Goal: Information Seeking & Learning: Learn about a topic

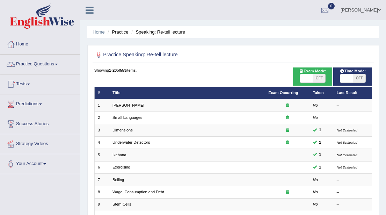
click at [59, 63] on link "Practice Questions" at bounding box center [40, 63] width 80 height 17
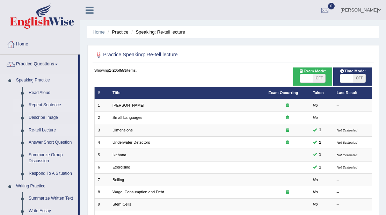
click at [48, 107] on link "Repeat Sentence" at bounding box center [52, 105] width 53 height 13
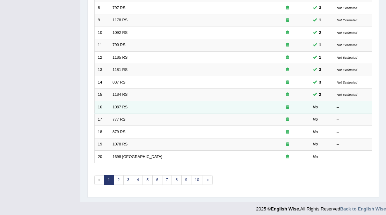
click at [117, 105] on link "1087 RS" at bounding box center [120, 107] width 15 height 4
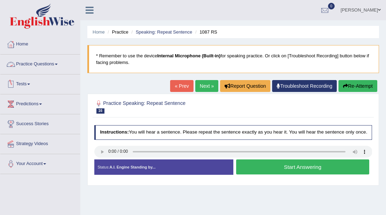
click at [61, 65] on link "Practice Questions" at bounding box center [40, 63] width 80 height 17
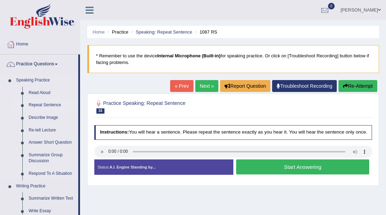
click at [49, 107] on link "Repeat Sentence" at bounding box center [52, 105] width 53 height 13
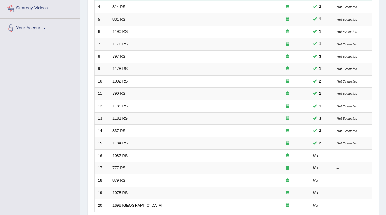
scroll to position [139, 0]
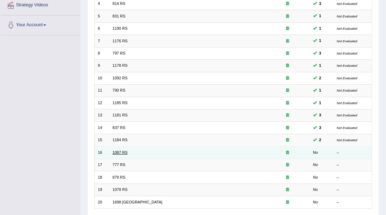
click at [120, 151] on link "1087 RS" at bounding box center [120, 152] width 15 height 4
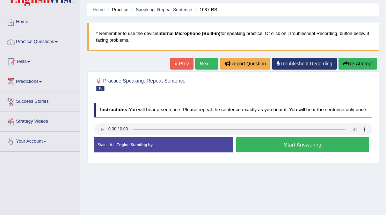
scroll to position [24, 0]
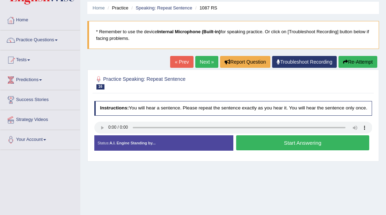
click at [279, 149] on button "Start Answering" at bounding box center [302, 142] width 133 height 15
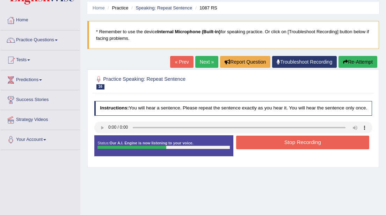
click at [279, 149] on button "Stop Recording" at bounding box center [302, 143] width 133 height 14
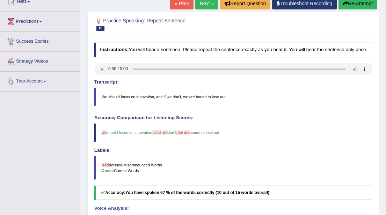
scroll to position [79, 0]
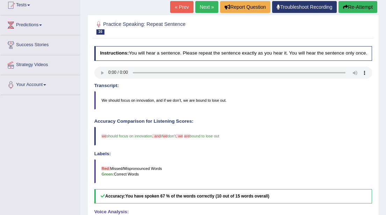
click at [201, 8] on link "Next »" at bounding box center [206, 7] width 23 height 12
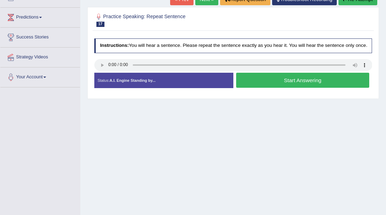
scroll to position [87, 0]
click at [290, 87] on button "Start Answering" at bounding box center [302, 80] width 133 height 15
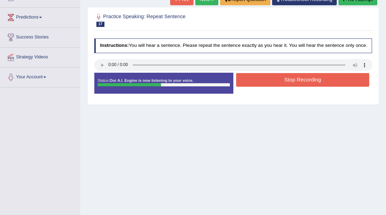
click at [290, 87] on button "Stop Recording" at bounding box center [302, 80] width 133 height 14
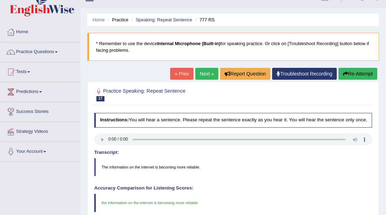
scroll to position [0, 0]
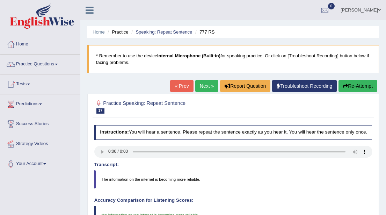
click at [201, 90] on link "Next »" at bounding box center [206, 86] width 23 height 12
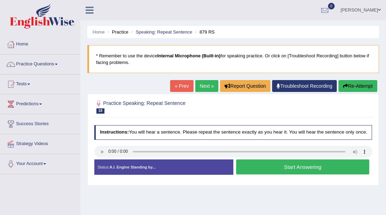
click at [276, 174] on button "Start Answering" at bounding box center [302, 166] width 133 height 15
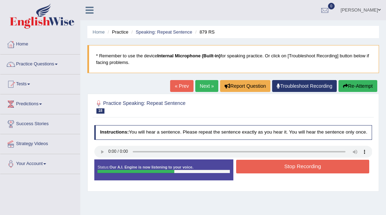
click at [276, 173] on button "Stop Recording" at bounding box center [302, 167] width 133 height 14
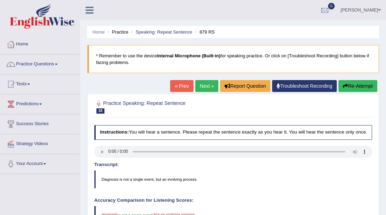
click at [351, 85] on button "Re-Attempt" at bounding box center [358, 86] width 39 height 12
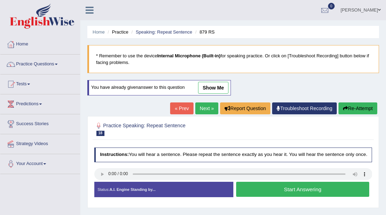
click at [281, 197] on button "Start Answering" at bounding box center [302, 189] width 133 height 15
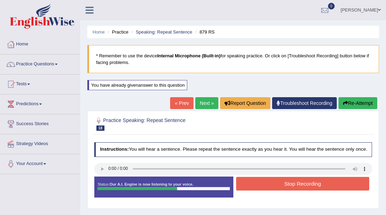
click at [287, 191] on button "Stop Recording" at bounding box center [302, 184] width 133 height 14
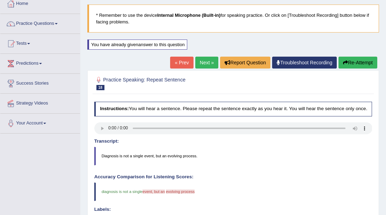
scroll to position [26, 0]
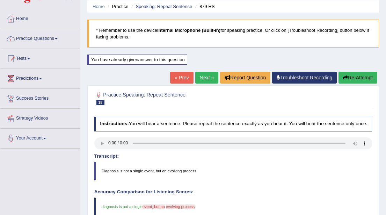
click at [355, 78] on button "Re-Attempt" at bounding box center [358, 78] width 39 height 12
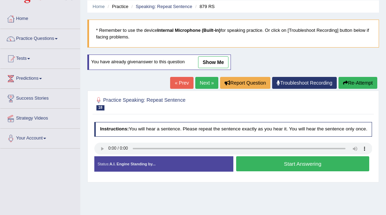
click at [282, 169] on button "Start Answering" at bounding box center [302, 163] width 133 height 15
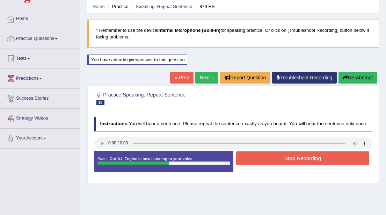
click at [284, 165] on button "Stop Recording" at bounding box center [302, 158] width 133 height 14
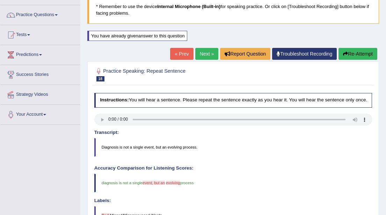
scroll to position [46, 0]
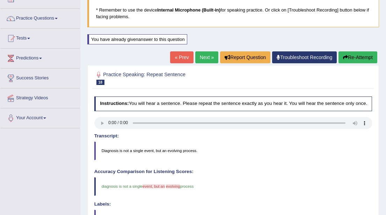
click at [200, 58] on link "Next »" at bounding box center [206, 57] width 23 height 12
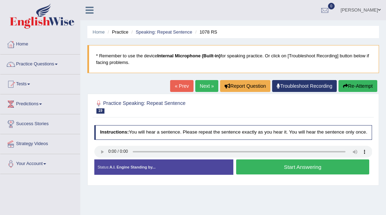
click at [292, 172] on button "Start Answering" at bounding box center [302, 166] width 133 height 15
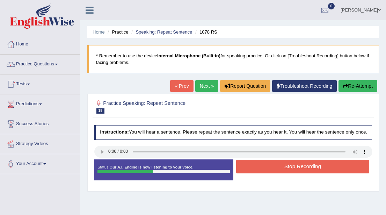
click at [292, 172] on button "Stop Recording" at bounding box center [302, 167] width 133 height 14
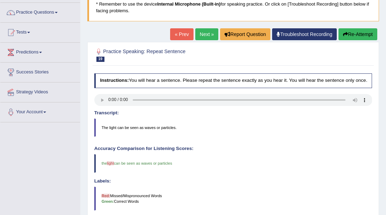
scroll to position [44, 0]
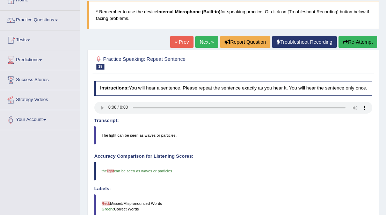
click at [203, 46] on link "Next »" at bounding box center [206, 42] width 23 height 12
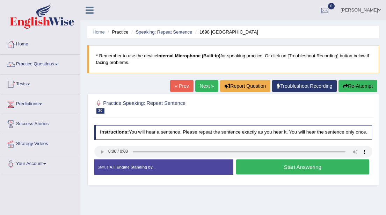
click at [282, 171] on button "Start Answering" at bounding box center [302, 166] width 133 height 15
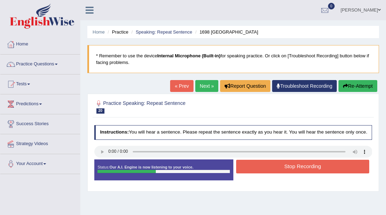
click at [282, 171] on button "Stop Recording" at bounding box center [302, 167] width 133 height 14
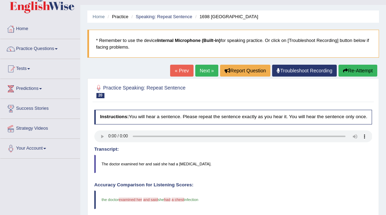
scroll to position [10, 0]
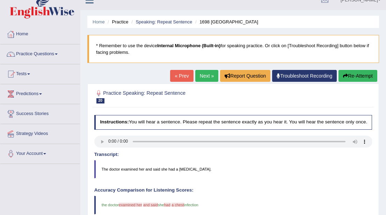
click at [346, 77] on icon "button" at bounding box center [345, 75] width 5 height 5
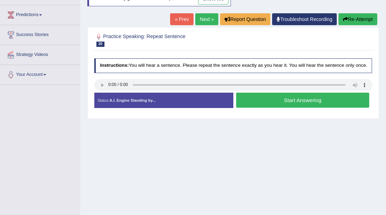
scroll to position [91, 0]
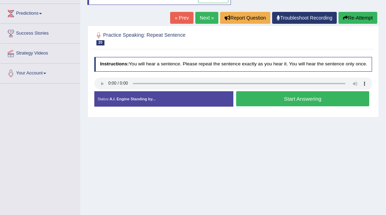
click at [287, 106] on button "Start Answering" at bounding box center [302, 98] width 133 height 15
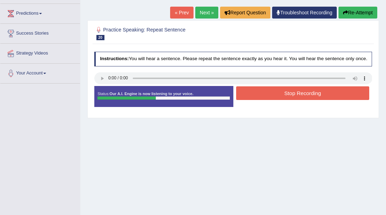
click at [290, 100] on button "Stop Recording" at bounding box center [302, 93] width 133 height 14
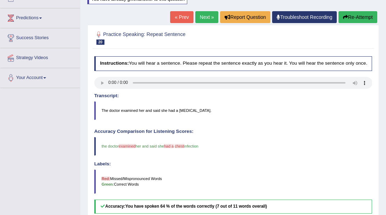
scroll to position [84, 0]
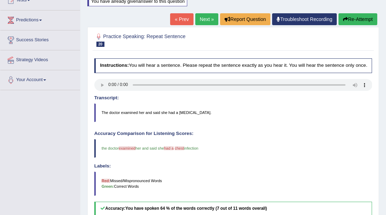
click at [204, 20] on link "Next »" at bounding box center [206, 19] width 23 height 12
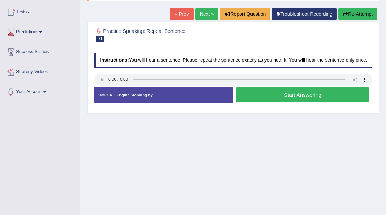
scroll to position [63, 0]
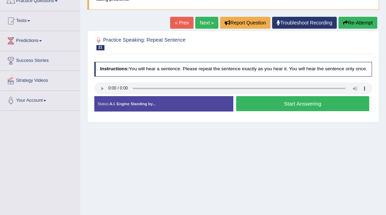
click at [275, 109] on button "Start Answering" at bounding box center [302, 103] width 133 height 15
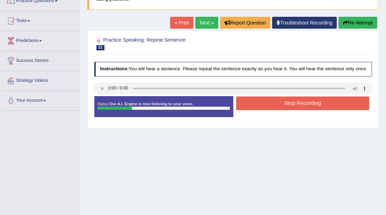
click at [278, 110] on button "Stop Recording" at bounding box center [302, 104] width 133 height 14
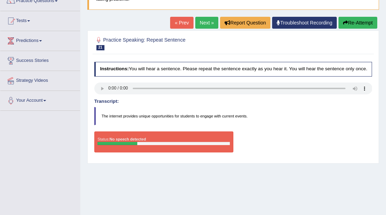
click at [352, 23] on button "Re-Attempt" at bounding box center [358, 23] width 39 height 12
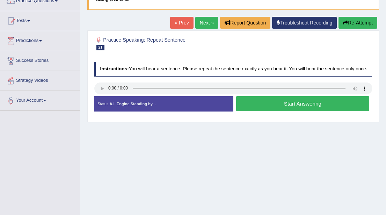
scroll to position [63, 0]
click at [287, 110] on button "Start Answering" at bounding box center [302, 103] width 133 height 15
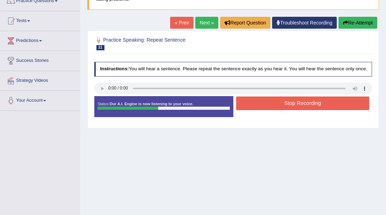
click at [285, 110] on button "Stop Recording" at bounding box center [302, 104] width 133 height 14
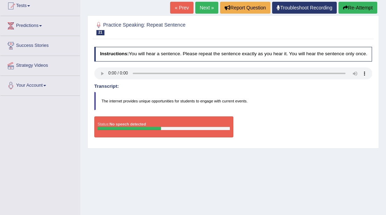
scroll to position [75, 0]
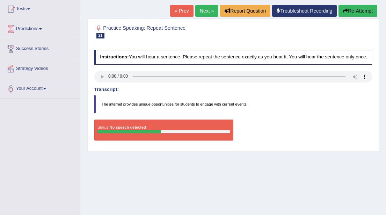
click at [198, 11] on link "Next »" at bounding box center [206, 11] width 23 height 12
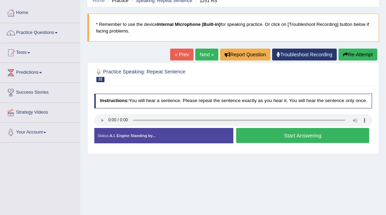
scroll to position [37, 0]
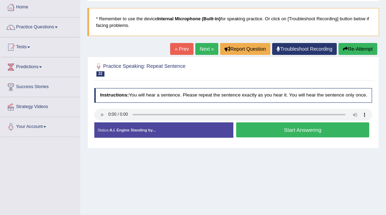
click at [288, 137] on button "Start Answering" at bounding box center [302, 129] width 133 height 15
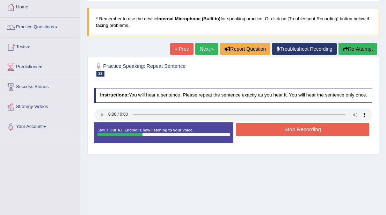
click at [288, 136] on button "Stop Recording" at bounding box center [302, 130] width 133 height 14
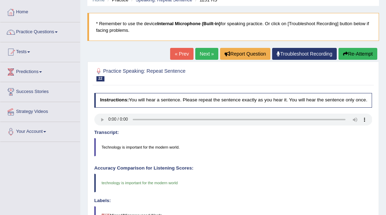
scroll to position [30, 0]
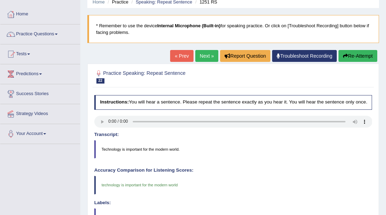
click at [203, 56] on link "Next »" at bounding box center [206, 56] width 23 height 12
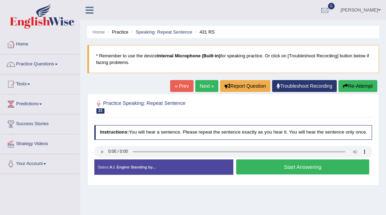
click at [284, 173] on button "Start Answering" at bounding box center [302, 166] width 133 height 15
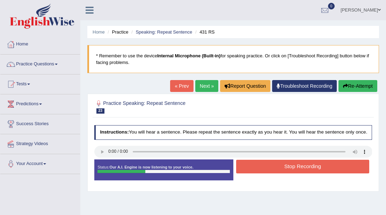
click at [284, 173] on button "Stop Recording" at bounding box center [302, 167] width 133 height 14
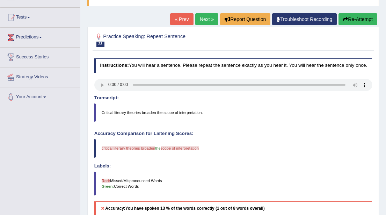
scroll to position [65, 0]
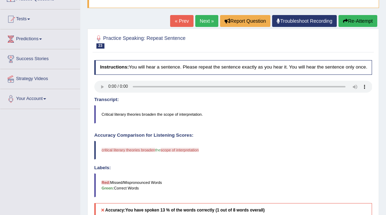
click at [355, 21] on button "Re-Attempt" at bounding box center [358, 21] width 39 height 12
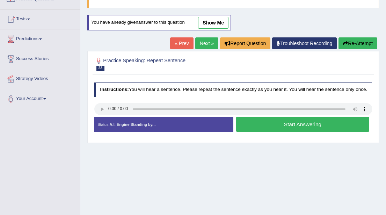
scroll to position [65, 0]
click at [271, 128] on button "Start Answering" at bounding box center [302, 124] width 133 height 15
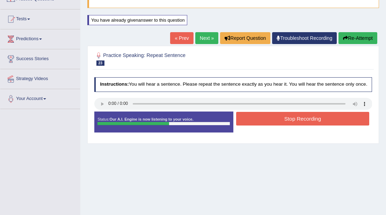
click at [290, 125] on button "Stop Recording" at bounding box center [302, 119] width 133 height 14
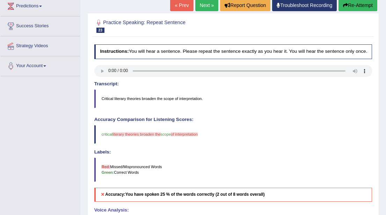
scroll to position [98, 0]
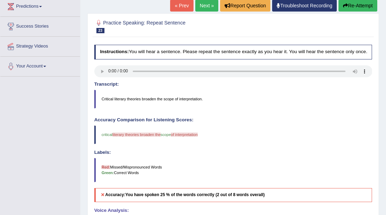
click at [349, 8] on button "Re-Attempt" at bounding box center [358, 6] width 39 height 12
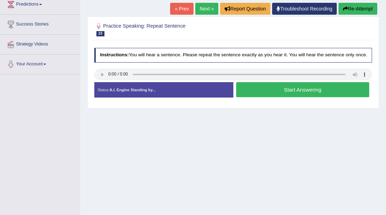
click at [271, 95] on button "Start Answering" at bounding box center [302, 89] width 133 height 15
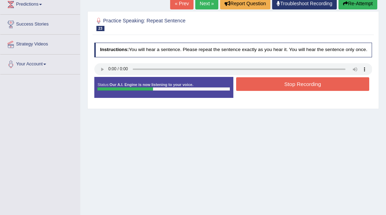
click at [293, 87] on button "Stop Recording" at bounding box center [302, 84] width 133 height 14
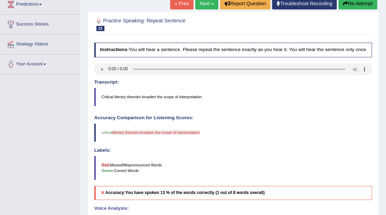
click at [352, 5] on button "Re-Attempt" at bounding box center [358, 4] width 39 height 12
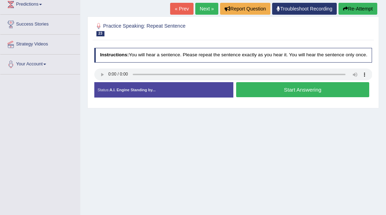
click at [281, 95] on button "Start Answering" at bounding box center [302, 89] width 133 height 15
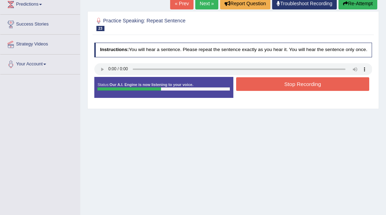
click at [294, 91] on button "Stop Recording" at bounding box center [302, 84] width 133 height 14
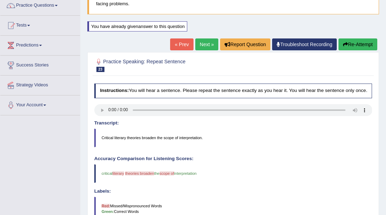
scroll to position [57, 0]
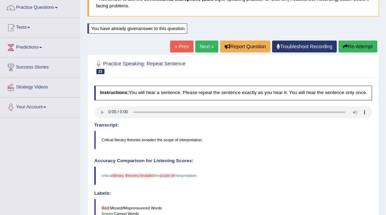
click at [203, 48] on link "Next »" at bounding box center [206, 47] width 23 height 12
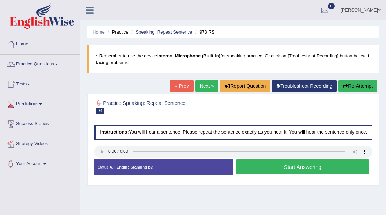
click at [245, 169] on button "Start Answering" at bounding box center [302, 166] width 133 height 15
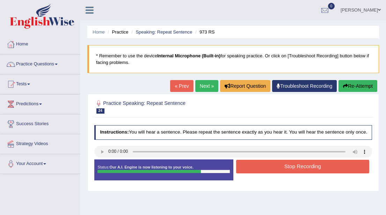
click at [273, 173] on button "Stop Recording" at bounding box center [302, 167] width 133 height 14
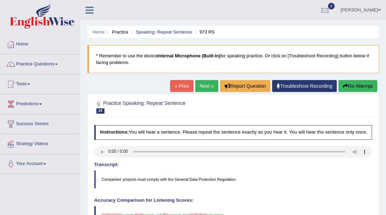
click at [352, 87] on button "Re-Attempt" at bounding box center [358, 86] width 39 height 12
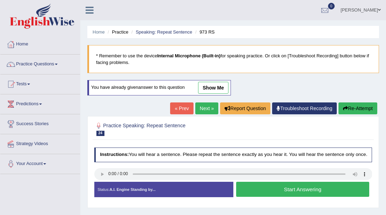
click at [280, 189] on button "Start Answering" at bounding box center [302, 189] width 133 height 15
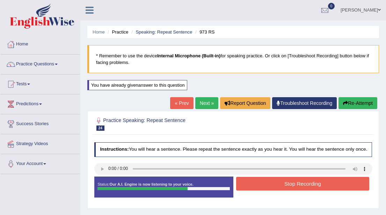
click at [280, 189] on button "Stop Recording" at bounding box center [302, 184] width 133 height 14
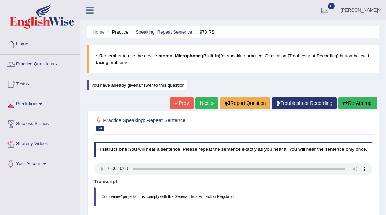
click at [202, 101] on link "Next »" at bounding box center [206, 103] width 23 height 12
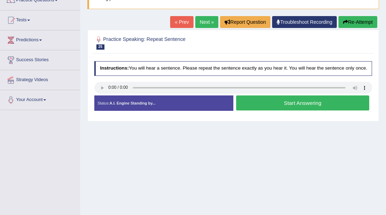
scroll to position [65, 0]
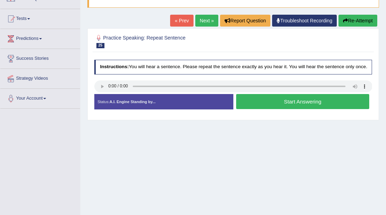
click at [283, 107] on button "Start Answering" at bounding box center [302, 101] width 133 height 15
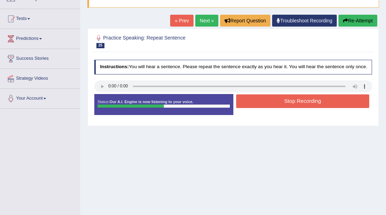
click at [283, 107] on button "Stop Recording" at bounding box center [302, 101] width 133 height 14
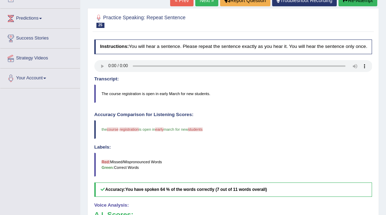
scroll to position [0, 0]
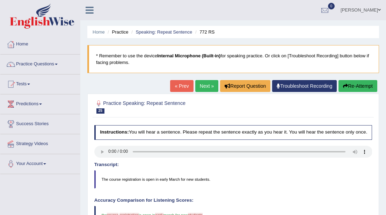
click at [205, 84] on link "Next »" at bounding box center [206, 86] width 23 height 12
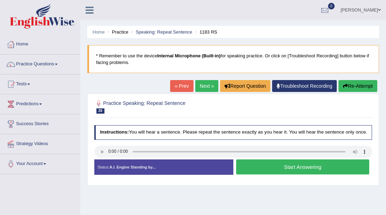
click at [278, 174] on button "Start Answering" at bounding box center [302, 166] width 133 height 15
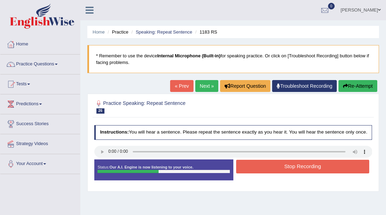
click at [280, 173] on button "Stop Recording" at bounding box center [302, 167] width 133 height 14
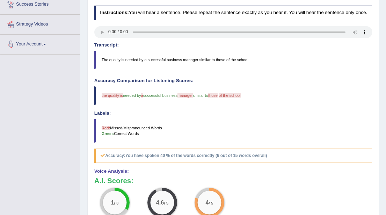
scroll to position [213, 0]
